Goal: Information Seeking & Learning: Learn about a topic

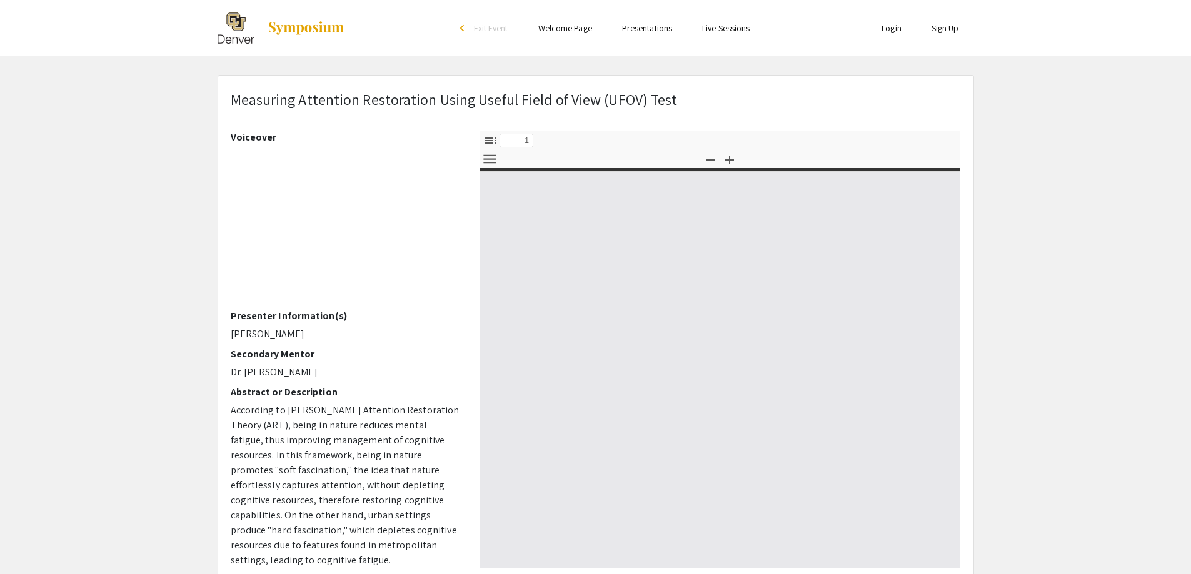
select select "custom"
type input "0"
select select "custom"
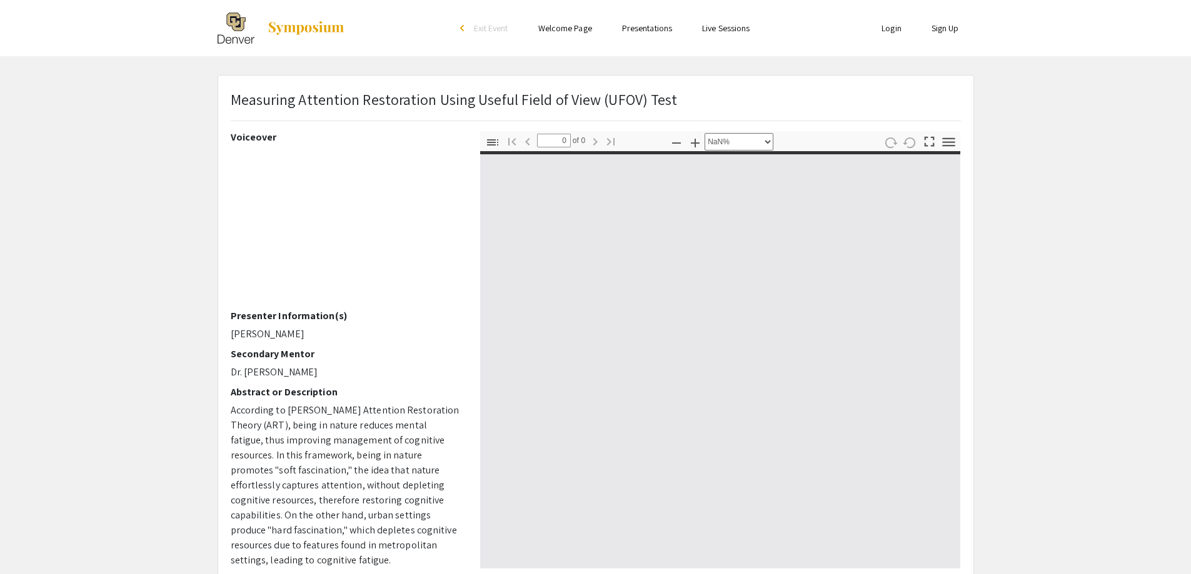
type input "1"
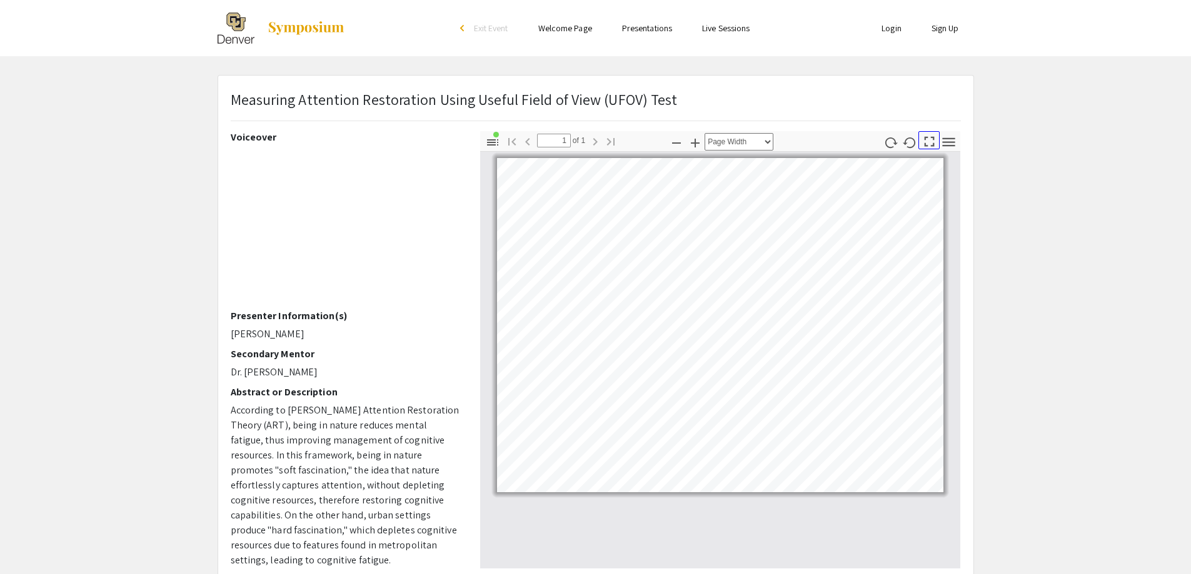
click at [931, 137] on icon "button" at bounding box center [929, 142] width 10 height 10
click at [934, 142] on icon "button" at bounding box center [929, 141] width 17 height 17
click at [929, 150] on pdf-presentation-mode "Presentation Mode" at bounding box center [928, 141] width 19 height 21
click at [927, 136] on icon "button" at bounding box center [929, 141] width 17 height 17
click at [919, 137] on button "Presentation Mode" at bounding box center [928, 140] width 21 height 18
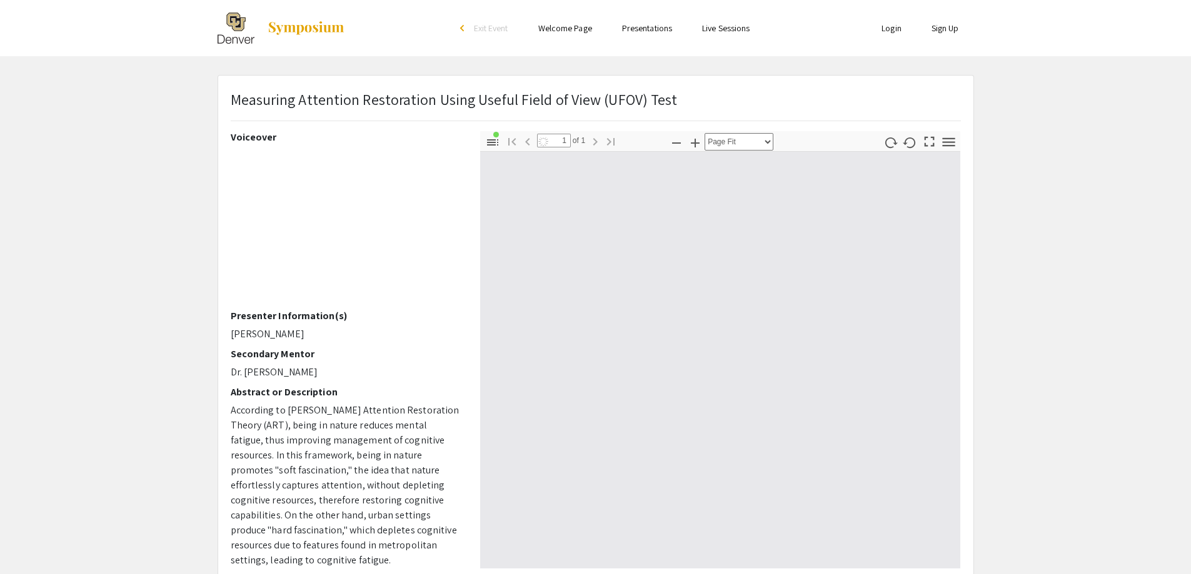
scroll to position [674, 0]
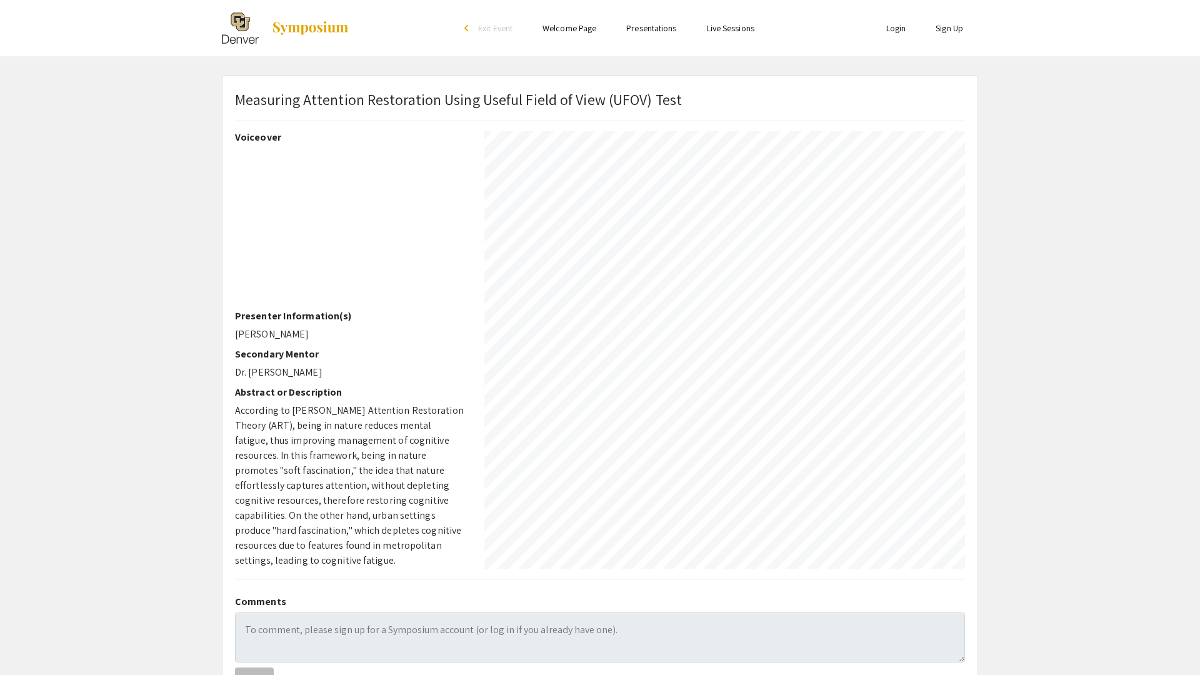
select select "page-width"
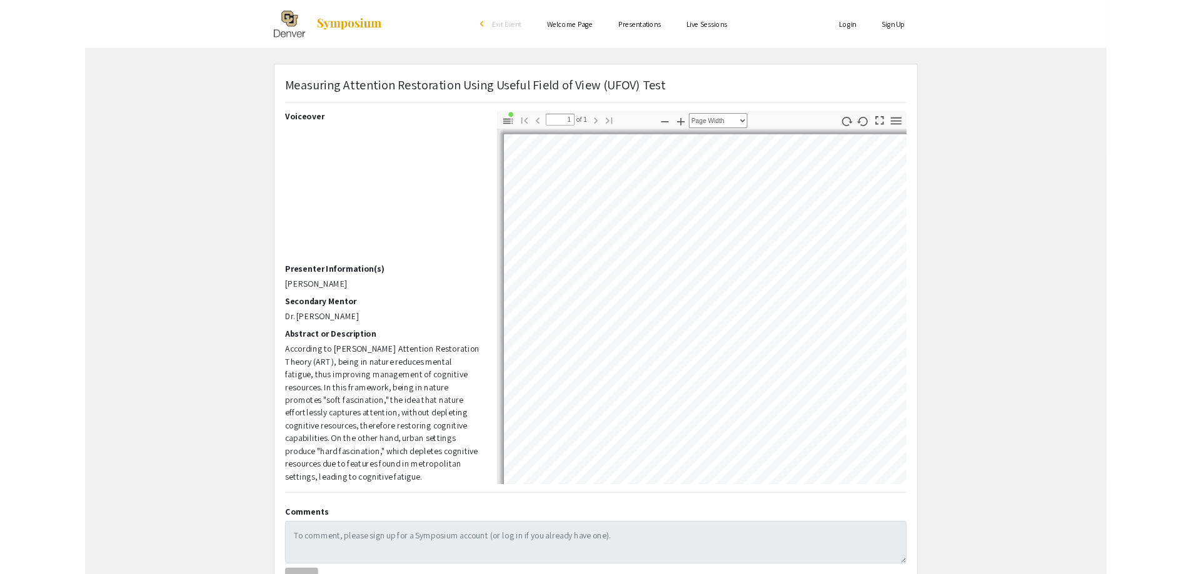
scroll to position [0, 0]
